Goal: Information Seeking & Learning: Learn about a topic

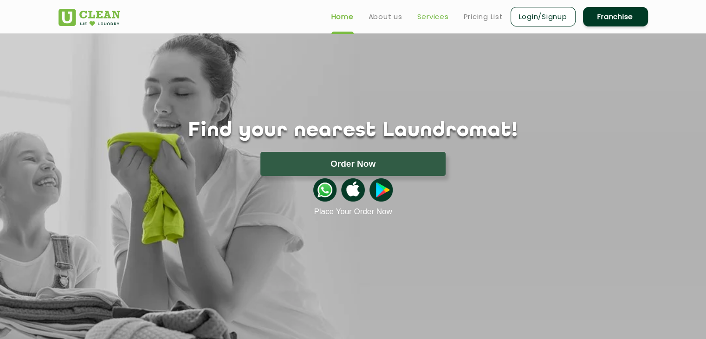
click at [429, 16] on link "Services" at bounding box center [433, 16] width 32 height 11
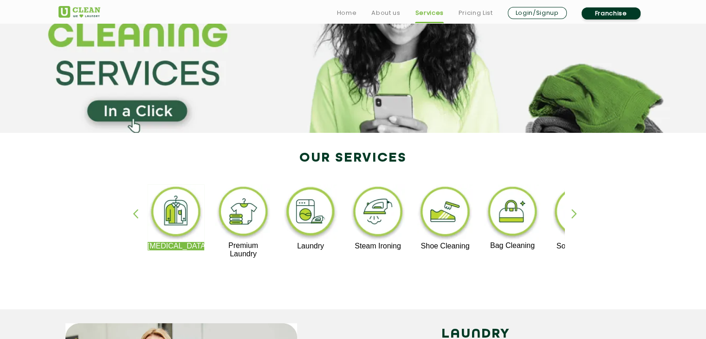
scroll to position [93, 0]
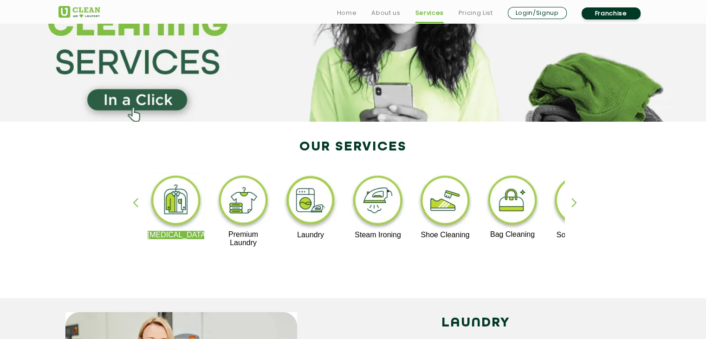
click at [298, 205] on img at bounding box center [310, 202] width 57 height 58
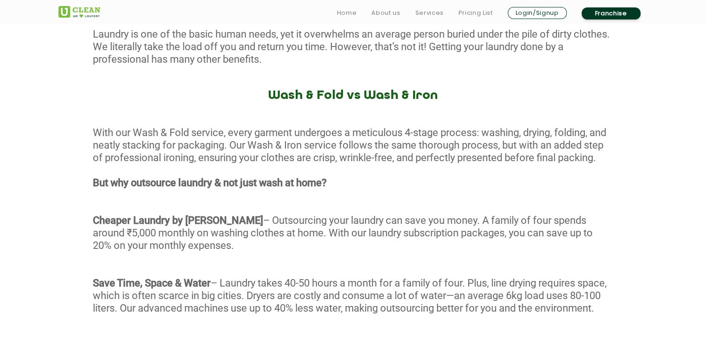
scroll to position [557, 0]
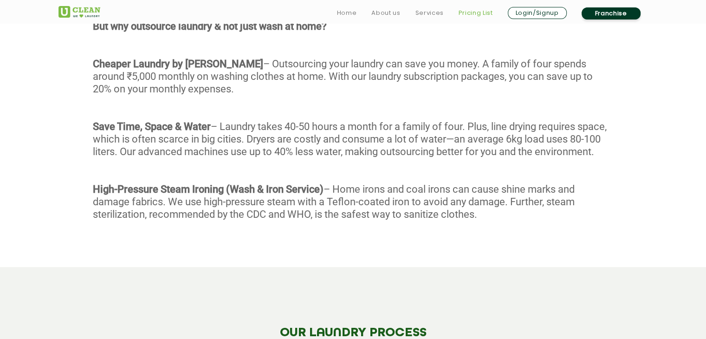
click at [479, 10] on link "Pricing List" at bounding box center [475, 12] width 34 height 11
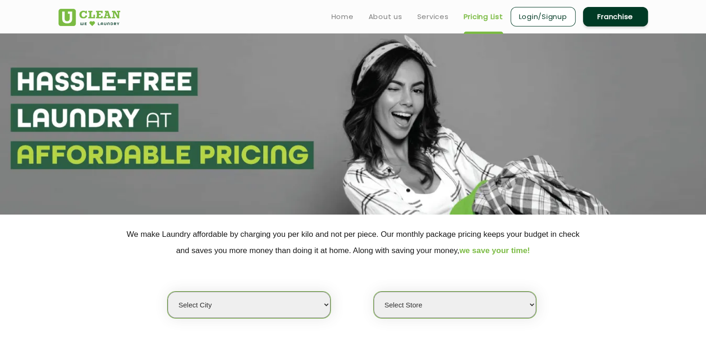
click at [302, 314] on select "Select city [GEOGRAPHIC_DATA] [GEOGRAPHIC_DATA] [GEOGRAPHIC_DATA] [GEOGRAPHIC_D…" at bounding box center [248, 304] width 162 height 26
select select "4"
click at [167, 291] on select "Select city [GEOGRAPHIC_DATA] [GEOGRAPHIC_DATA] [GEOGRAPHIC_DATA] [GEOGRAPHIC_D…" at bounding box center [248, 304] width 162 height 26
click at [442, 305] on select "Select Store [GEOGRAPHIC_DATA] [GEOGRAPHIC_DATA] [GEOGRAPHIC_DATA] [GEOGRAPHIC_…" at bounding box center [454, 304] width 162 height 26
select select "277"
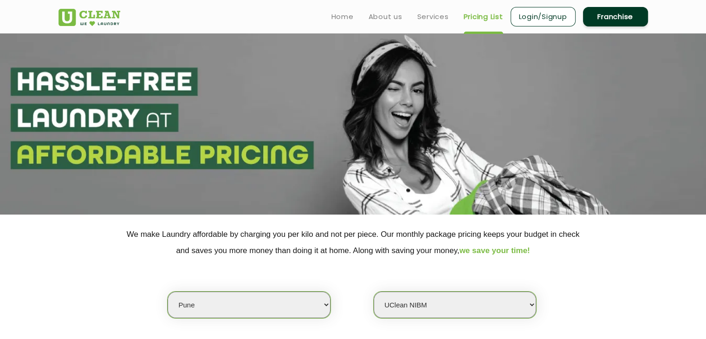
click at [373, 291] on select "Select Store [GEOGRAPHIC_DATA] [GEOGRAPHIC_DATA] [GEOGRAPHIC_DATA] [GEOGRAPHIC_…" at bounding box center [454, 304] width 162 height 26
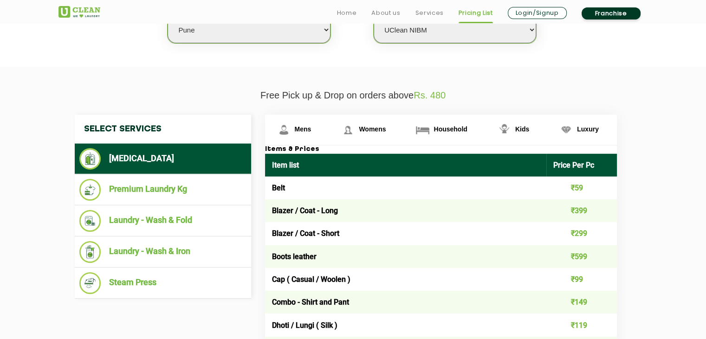
scroll to position [278, 0]
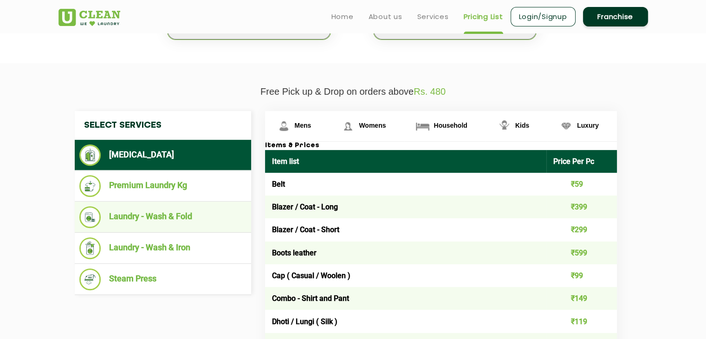
click at [166, 218] on li "Laundry - Wash & Fold" at bounding box center [162, 217] width 167 height 22
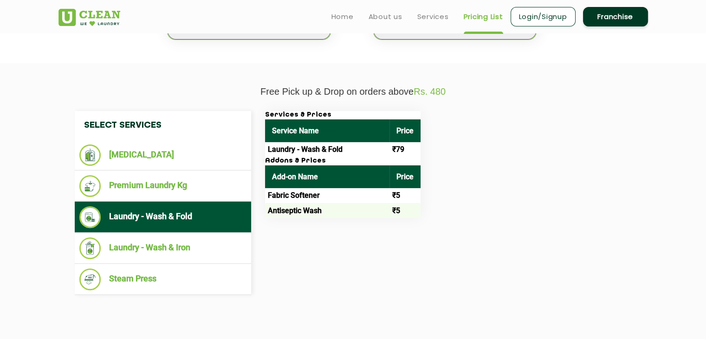
click at [397, 152] on td "₹79" at bounding box center [404, 149] width 31 height 15
click at [310, 163] on h3 "Addons & Prices" at bounding box center [342, 161] width 155 height 8
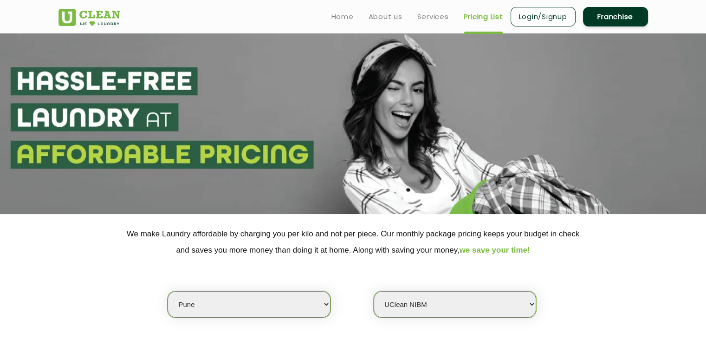
scroll to position [0, 0]
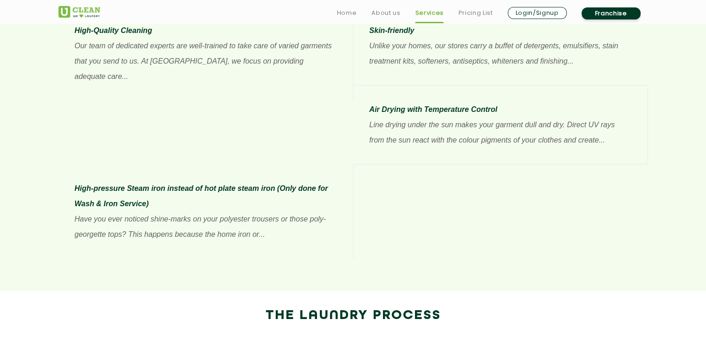
scroll to position [881, 0]
